Goal: Navigation & Orientation: Find specific page/section

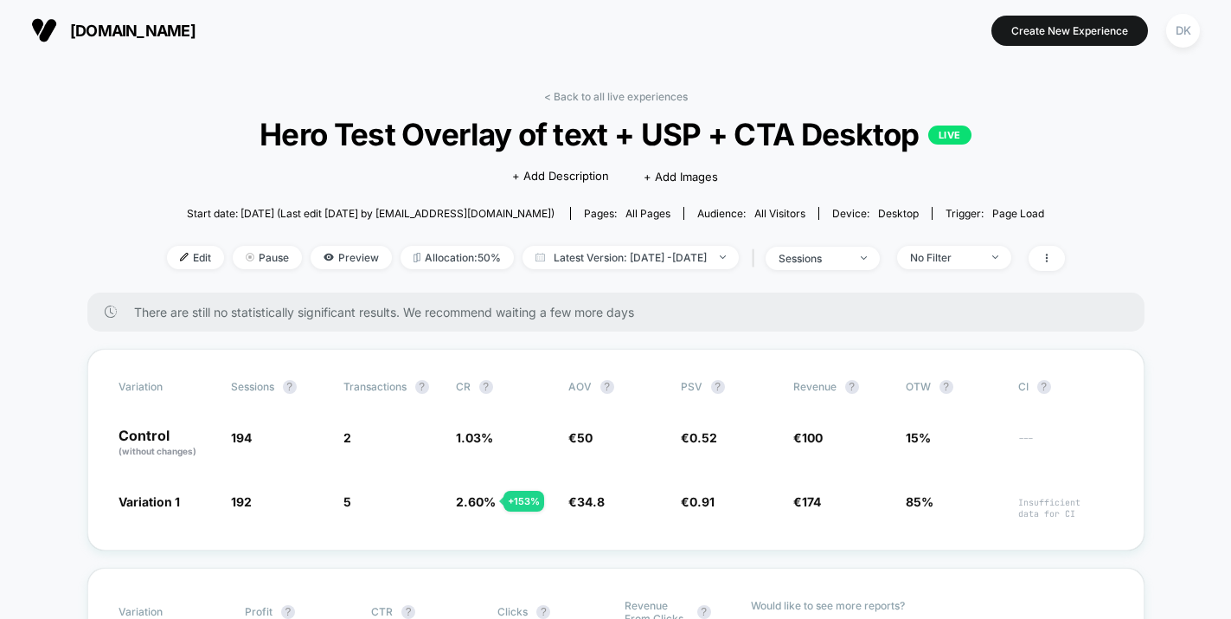
click at [582, 97] on link "< Back to all live experiences" at bounding box center [616, 96] width 144 height 13
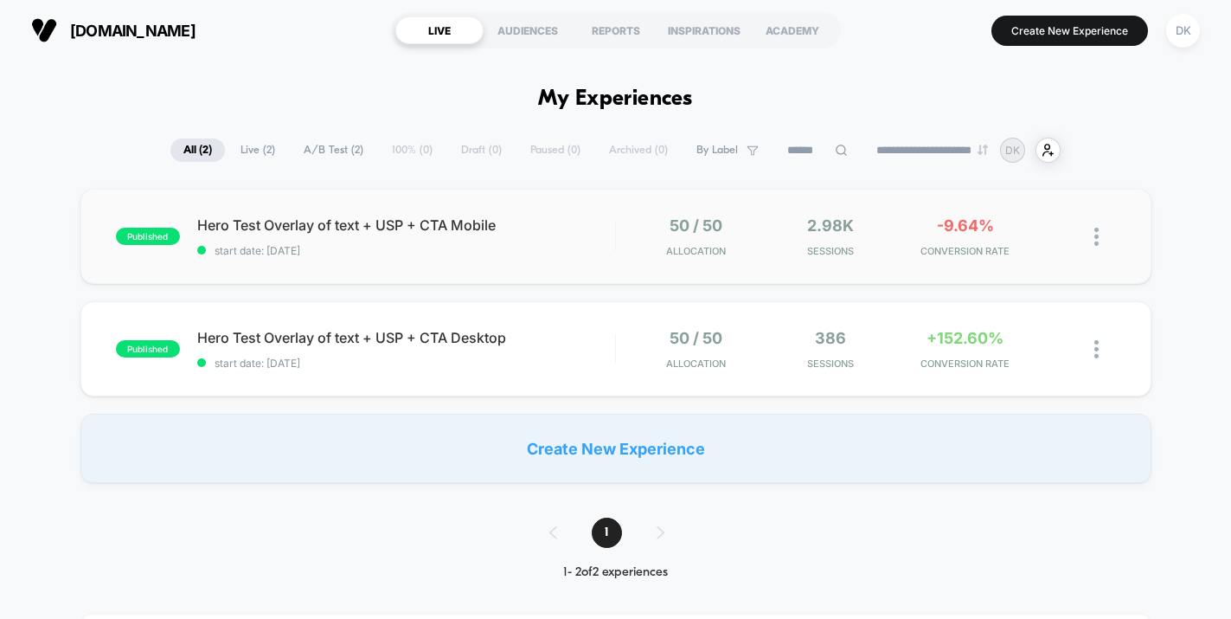
click at [549, 215] on div "published Hero Test Overlay of text + USP + CTA Mobile start date: [DATE] 50 / …" at bounding box center [615, 236] width 1071 height 95
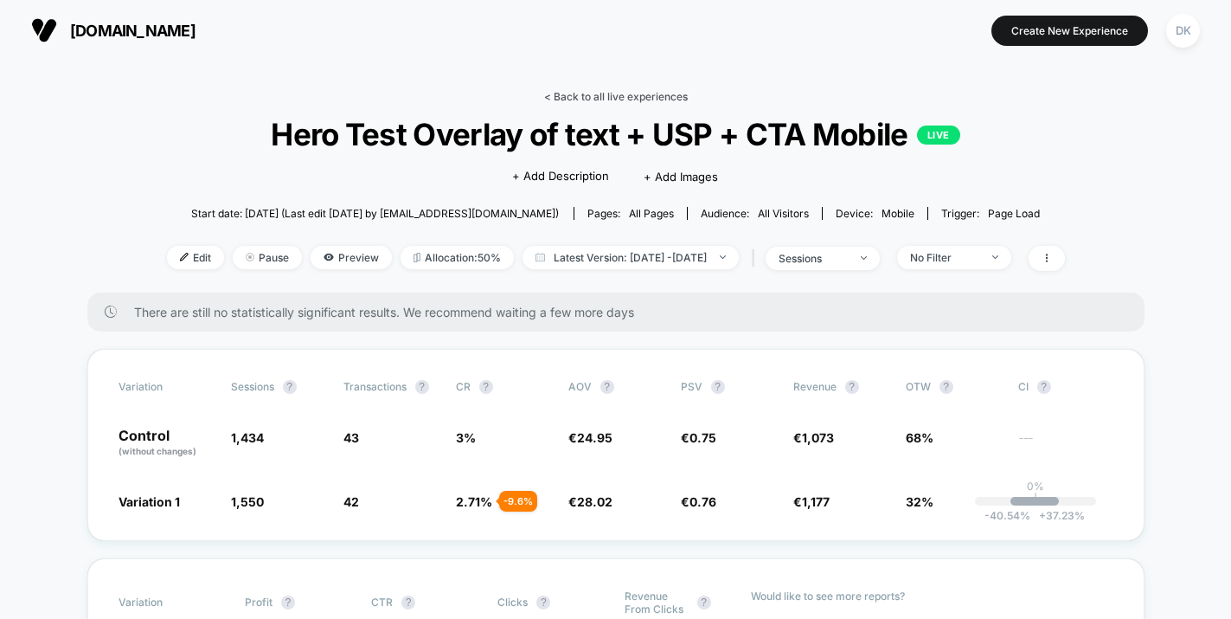
click at [573, 95] on link "< Back to all live experiences" at bounding box center [616, 96] width 144 height 13
